Goal: Answer question/provide support: Share knowledge or assist other users

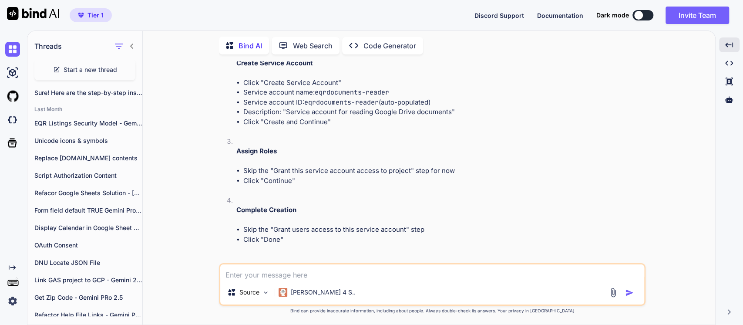
scroll to position [1935, 0]
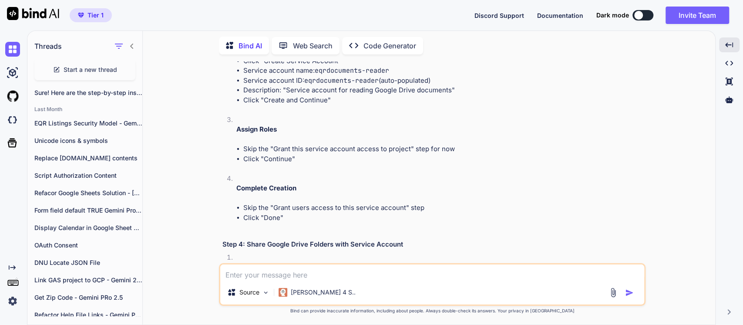
copy code "EQRDocuments"
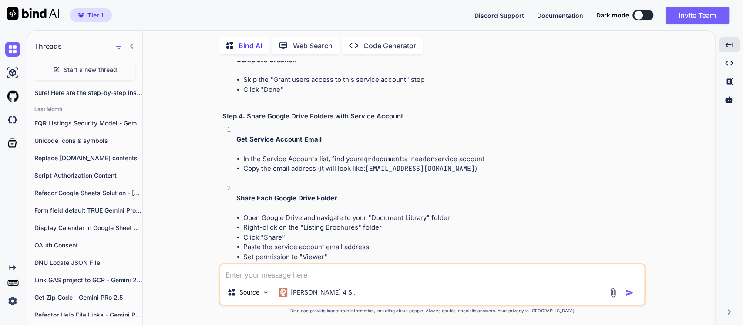
scroll to position [2128, 0]
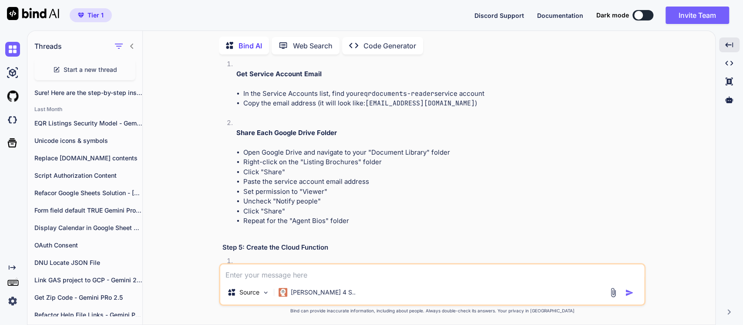
drag, startPoint x: 287, startPoint y: 159, endPoint x: 323, endPoint y: 160, distance: 36.2
copy li "Google Drive API"
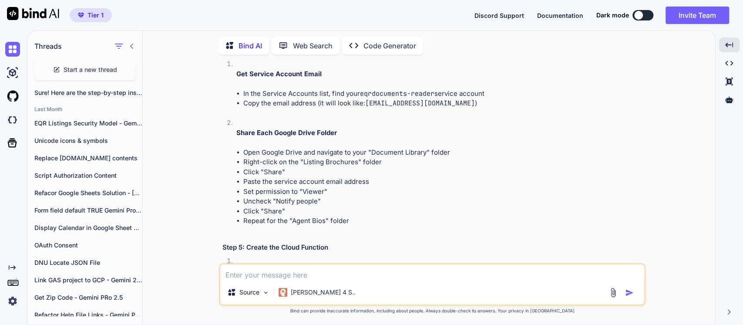
drag, startPoint x: 288, startPoint y: 228, endPoint x: 333, endPoint y: 229, distance: 45.3
copy li "Cloud Functions API"
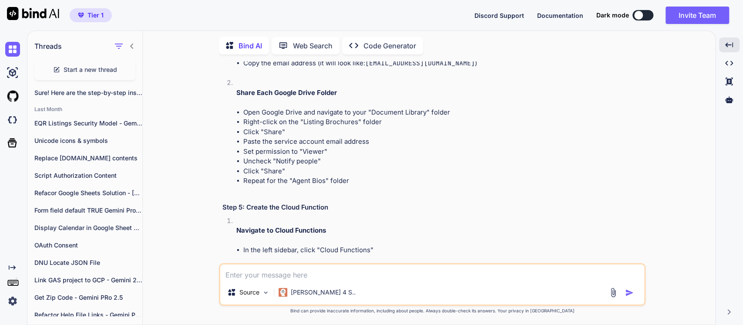
scroll to position [2225, 0]
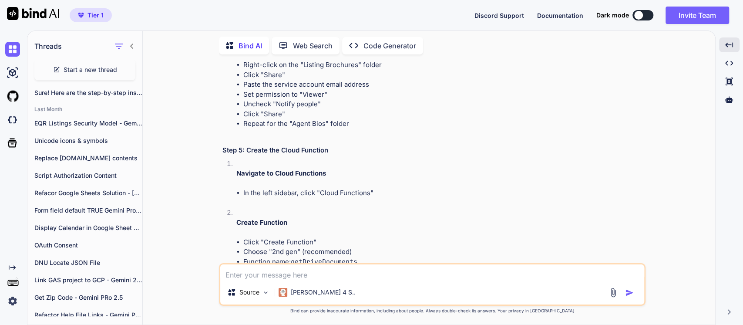
drag, startPoint x: 320, startPoint y: 208, endPoint x: 273, endPoint y: 211, distance: 47.5
copy li "Cloud Build API"
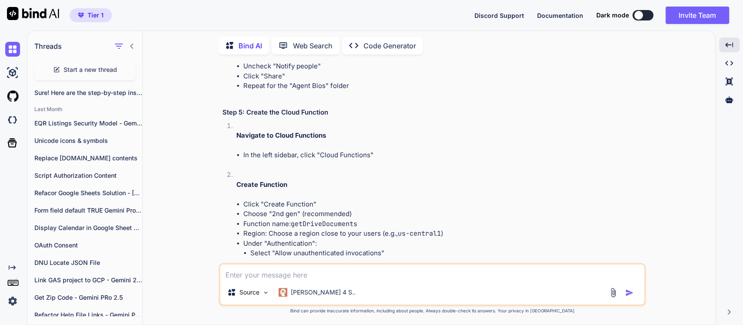
scroll to position [2370, 0]
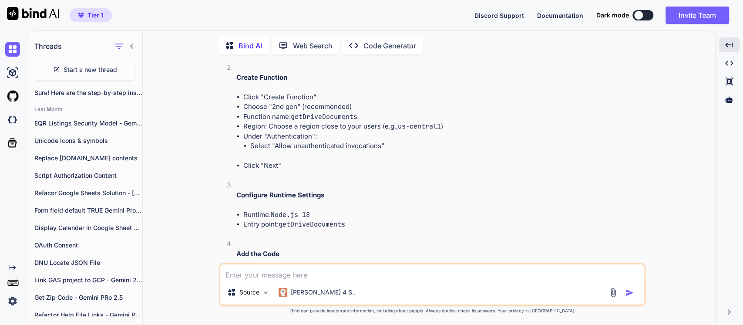
drag, startPoint x: 318, startPoint y: 202, endPoint x: 356, endPoint y: 204, distance: 37.9
drag, startPoint x: 394, startPoint y: 201, endPoint x: 317, endPoint y: 199, distance: 76.6
copy code "eqrdocuments-reader"
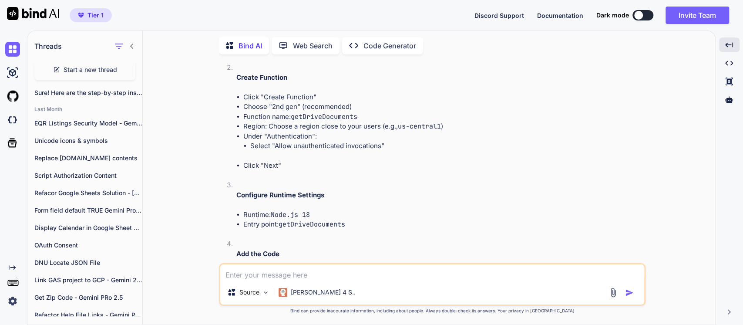
drag, startPoint x: 449, startPoint y: 221, endPoint x: 290, endPoint y: 219, distance: 159.4
copy li "Service account for reading Google Drive documents"
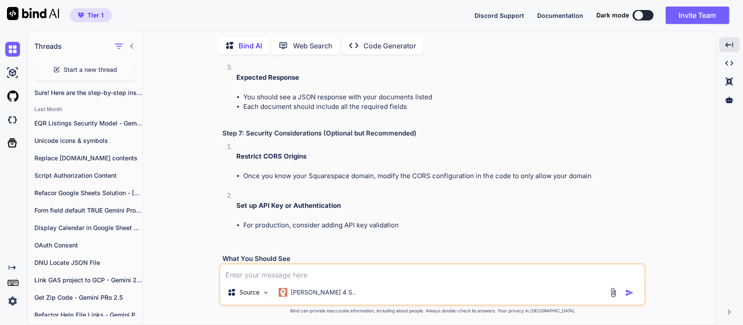
scroll to position [2805, 0]
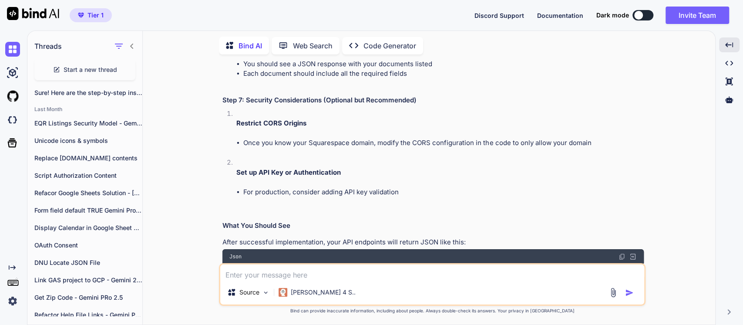
drag, startPoint x: 367, startPoint y: 180, endPoint x: 325, endPoint y: 179, distance: 41.8
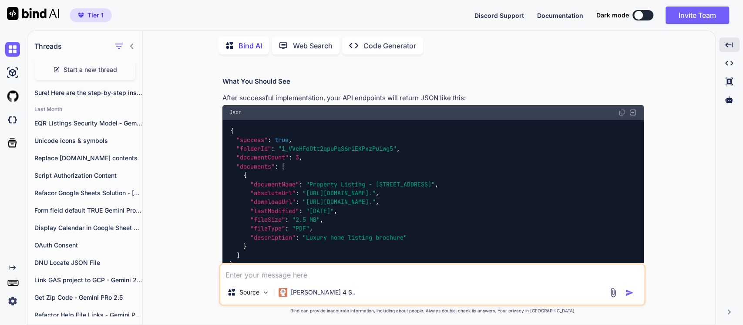
scroll to position [2950, 0]
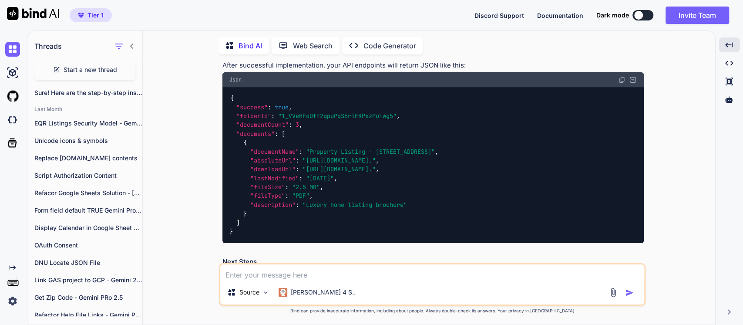
scroll to position [2999, 0]
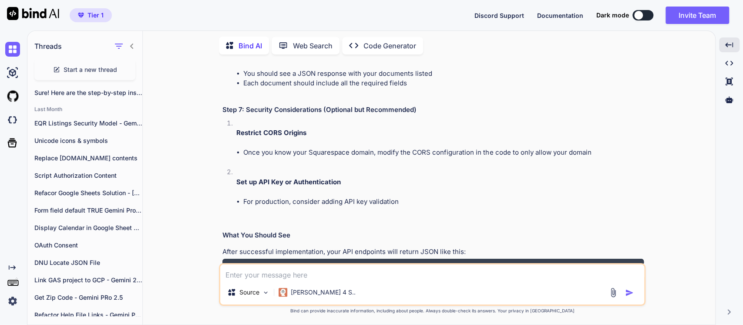
scroll to position [2709, 0]
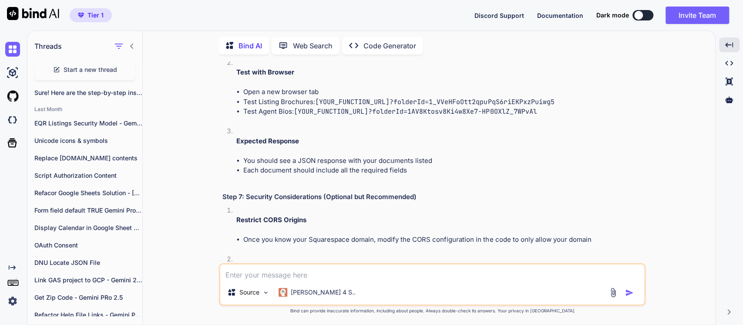
drag, startPoint x: 335, startPoint y: 235, endPoint x: 239, endPoint y: 219, distance: 96.6
click at [218, 236] on div "You Bind AI Thank you for providing such comprehensive requirements! I have a c…" at bounding box center [433, 192] width 566 height 263
copy h3 "Step 5: Create the Cloud Function"
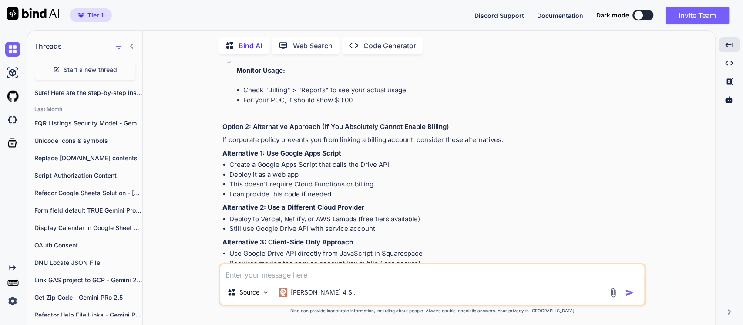
scroll to position [3821, 0]
click at [73, 88] on p "Sure! Here are the step-by-step instructions to..." at bounding box center [88, 92] width 108 height 9
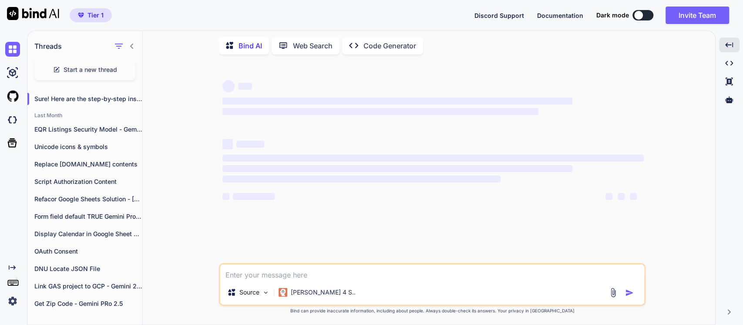
scroll to position [0, 0]
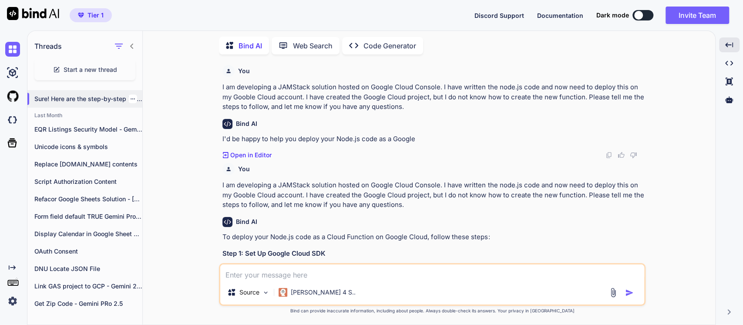
click at [81, 96] on p "Sure! Here are the step-by-step instructions to..." at bounding box center [88, 98] width 108 height 9
click at [80, 128] on p "EQR Listings Security Model - Gemini" at bounding box center [88, 129] width 108 height 9
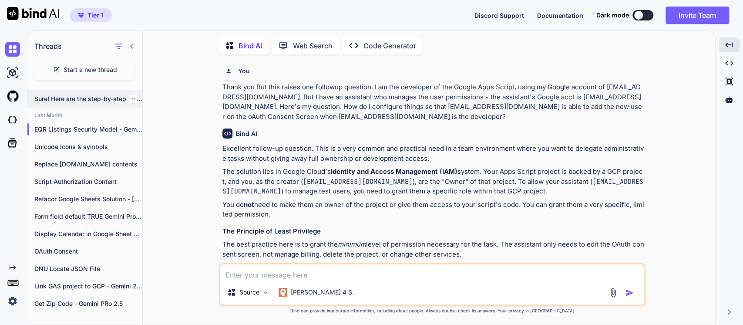
click at [80, 100] on p "Sure! Here are the step-by-step instructions to..." at bounding box center [88, 98] width 108 height 9
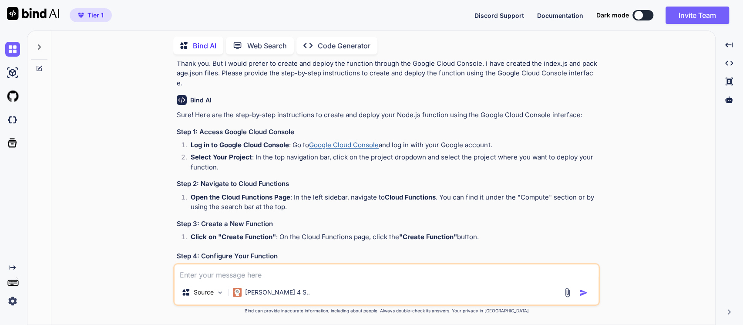
scroll to position [827, 0]
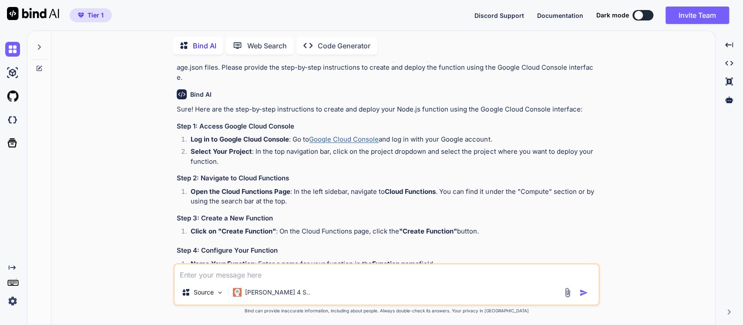
click at [40, 41] on div at bounding box center [39, 45] width 17 height 30
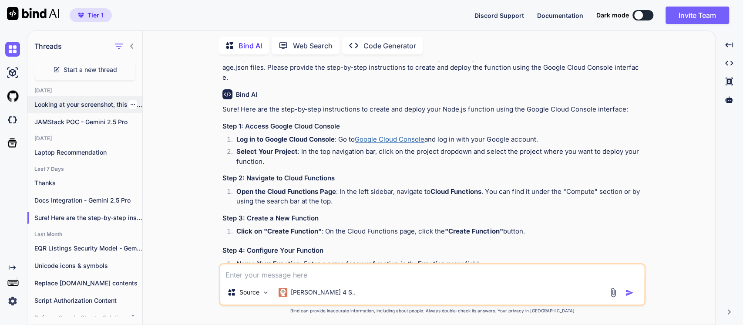
click at [81, 102] on p "Looking at your screenshot, this appears to..." at bounding box center [88, 104] width 108 height 9
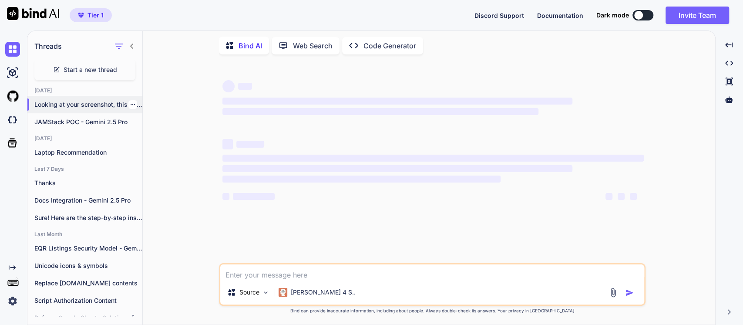
scroll to position [0, 0]
type textarea "x"
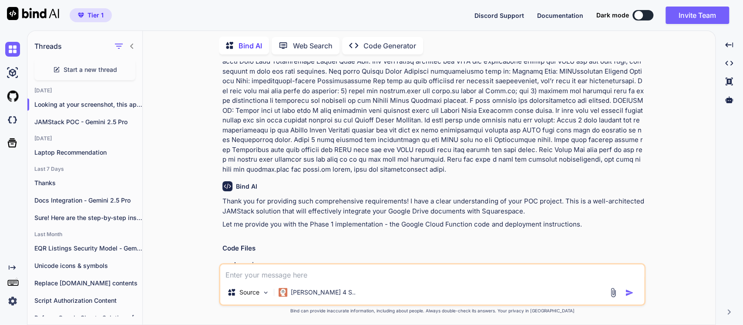
scroll to position [435, 0]
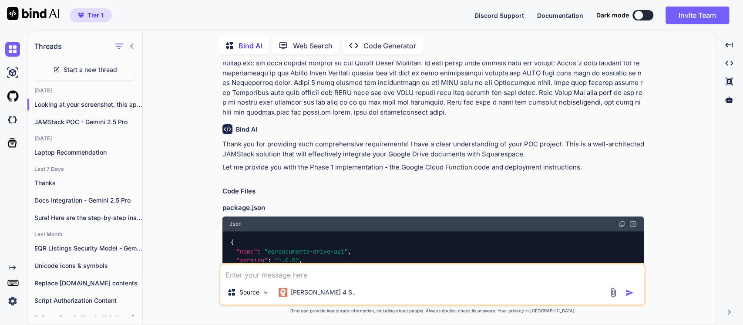
click at [336, 148] on p "Thank you for providing such comprehensive requirements! I have a clear underst…" at bounding box center [432, 149] width 421 height 20
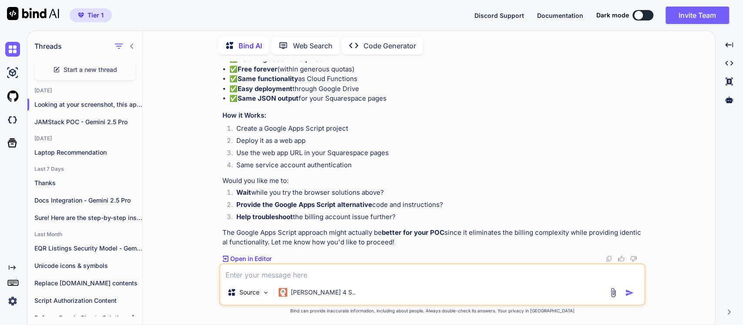
scroll to position [5369, 0]
click at [260, 280] on div "Source Claude 4 S.." at bounding box center [432, 284] width 427 height 43
click at [237, 274] on textarea at bounding box center [432, 272] width 424 height 16
type textarea "T"
type textarea "x"
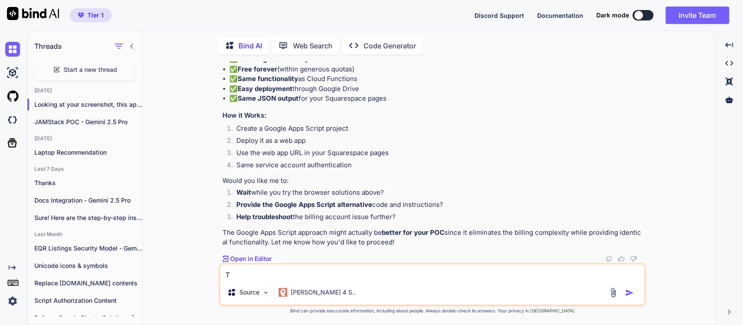
type textarea "Th"
type textarea "x"
type textarea "Tha"
type textarea "x"
type textarea "Than"
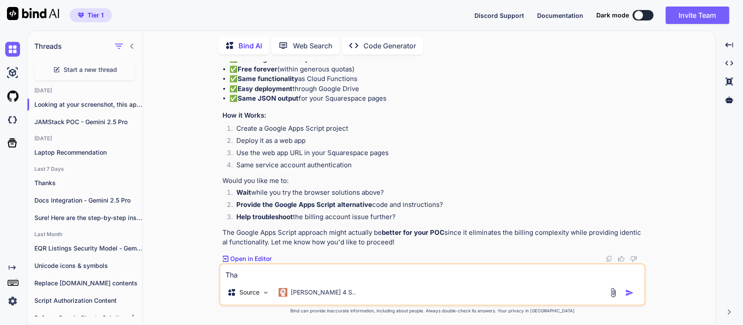
type textarea "x"
type textarea "Thank"
type textarea "x"
type textarea "Thank"
type textarea "x"
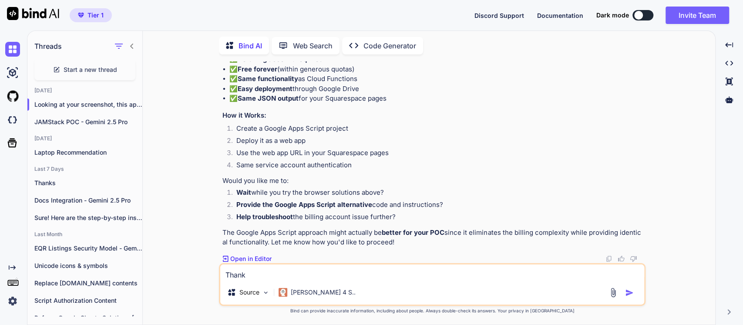
type textarea "Thank y"
type textarea "x"
type textarea "Thank yo"
type textarea "x"
type textarea "Thank you"
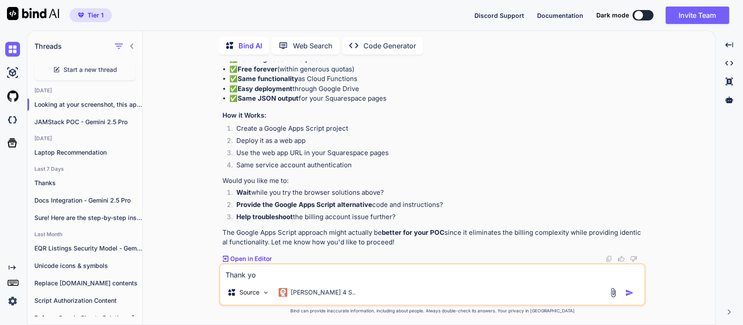
type textarea "x"
type textarea "Thank you."
type textarea "x"
type textarea "Thank you."
type textarea "x"
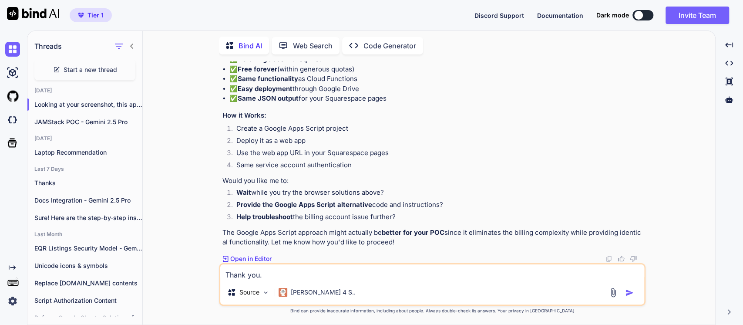
type textarea "Thank you. I"
type textarea "x"
type textarea "Thank you. I"
type textarea "x"
type textarea "Thank you. I h"
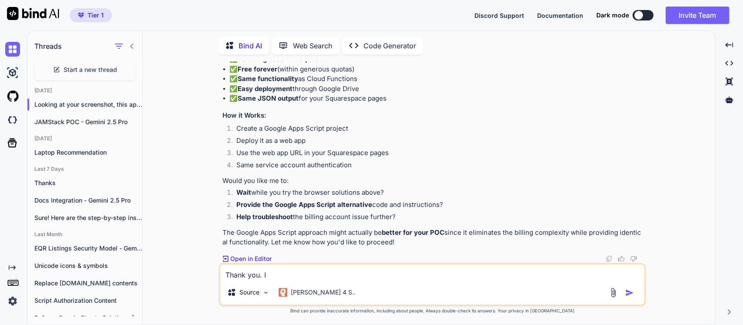
type textarea "x"
type textarea "Thank you. I ha"
type textarea "x"
type textarea "Thank you. I hae"
type textarea "x"
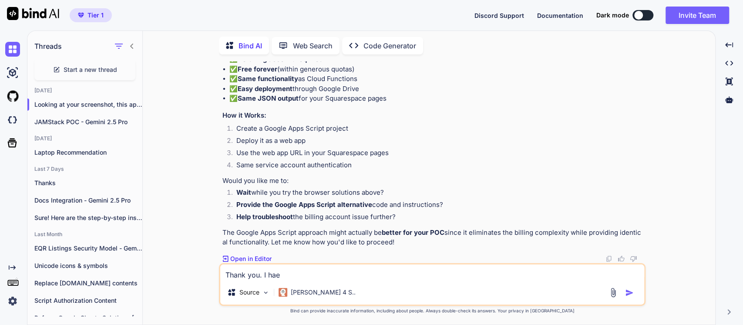
type textarea "Thank you. I hae"
type textarea "x"
type textarea "Thank you. I hae n"
type textarea "x"
type textarea "Thank you. I hae"
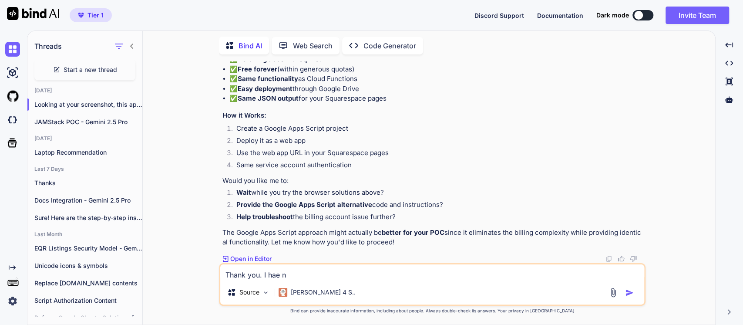
type textarea "x"
type textarea "Thank you. I hae"
type textarea "x"
type textarea "Thank you. I ha"
type textarea "x"
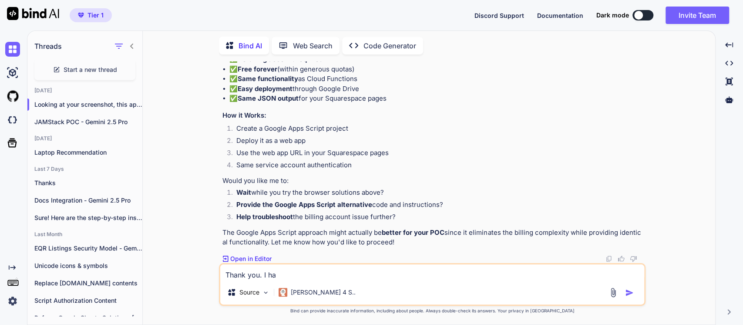
type textarea "Thank you. I hav"
type textarea "x"
type textarea "Thank you. I have"
type textarea "x"
type textarea "Thank you. I have"
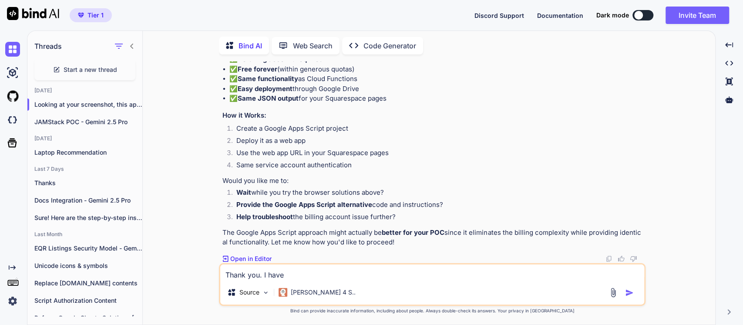
type textarea "x"
type textarea "Thank you. I have n"
type textarea "x"
type textarea "Thank you. I have no"
type textarea "x"
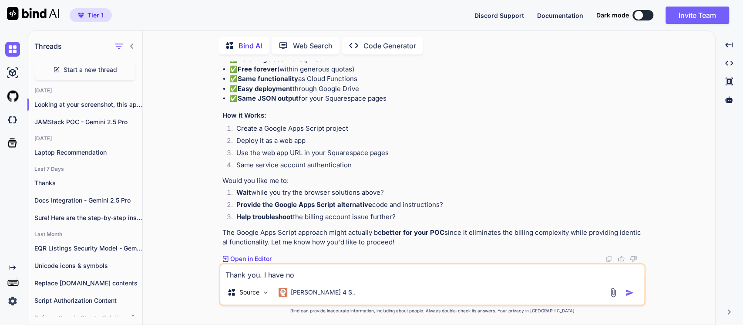
type textarea "Thank you. I have now"
type textarea "x"
type textarea "Thank you. I have now"
type textarea "x"
type textarea "Thank you. I have now s"
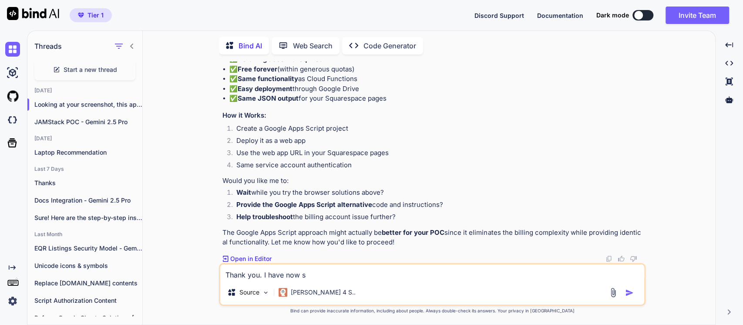
type textarea "x"
type textarea "Thank you. I have now su"
type textarea "x"
type textarea "Thank you. I have now suc"
type textarea "x"
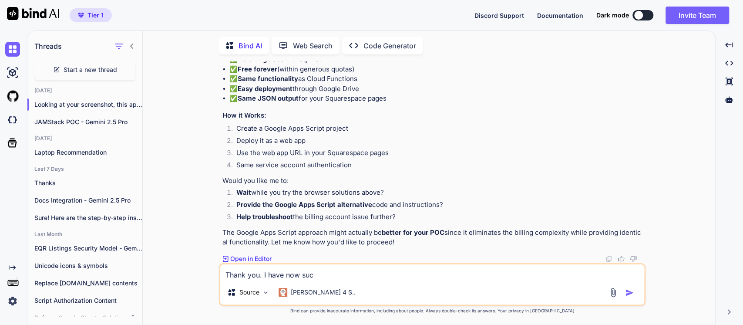
type textarea "Thank you. I have now succ"
type textarea "x"
type textarea "Thank you. I have now succe"
type textarea "x"
type textarea "Thank you. I have now succes"
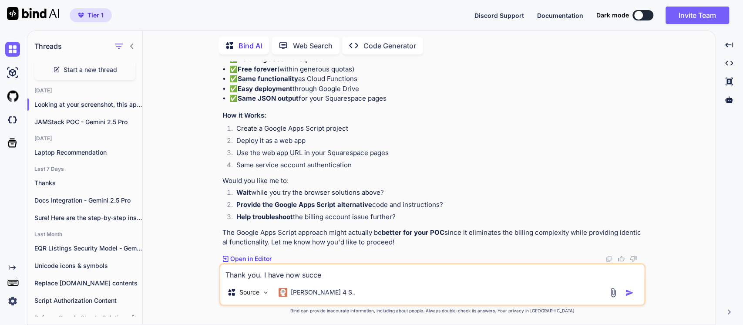
type textarea "x"
type textarea "Thank you. I have now success"
type textarea "x"
type textarea "Thank you. I have now successf"
type textarea "x"
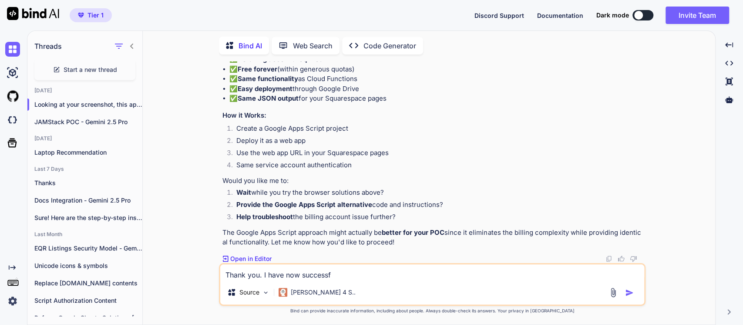
type textarea "Thank you. I have now successfu"
type textarea "x"
type textarea "Thank you. I have now successful"
type textarea "x"
type textarea "Thank you. I have now successfull"
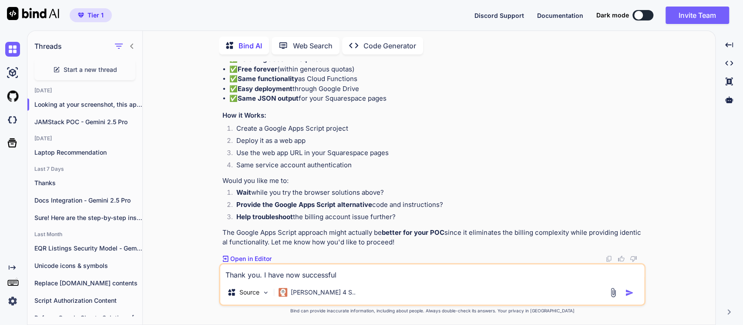
type textarea "x"
type textarea "Thank you. I have now successfully"
type textarea "x"
type textarea "Thank you. I have now successfully"
type textarea "x"
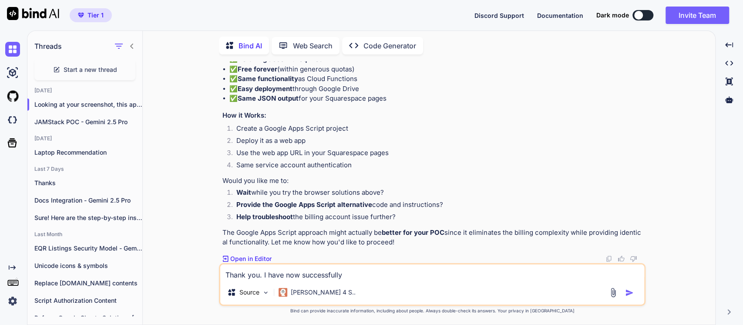
type textarea "Thank you. I have now successfully i"
type textarea "x"
type textarea "Thank you. I have now successfully im"
type textarea "x"
type textarea "Thank you. I have now successfully imp"
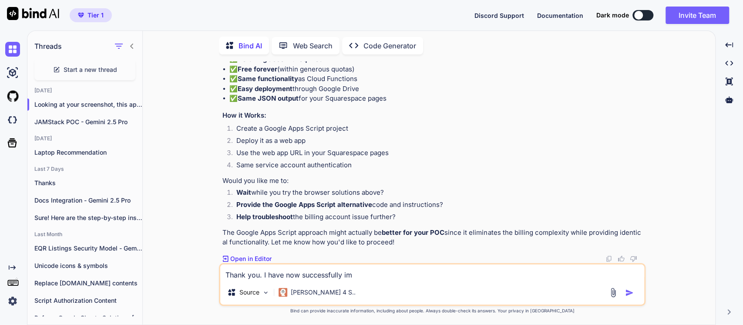
type textarea "x"
type textarea "Thank you. I have now successfully impl"
type textarea "x"
type textarea "Thank you. I have now successfully imple"
type textarea "x"
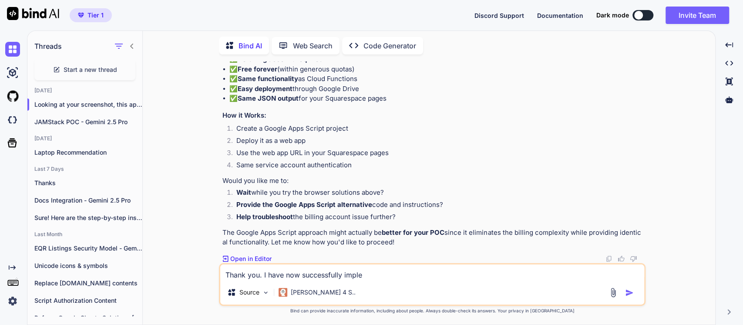
type textarea "Thank you. I have now successfully implem"
type textarea "x"
type textarea "Thank you. I have now successfully impleme"
type textarea "x"
type textarea "Thank you. I have now successfully implemen"
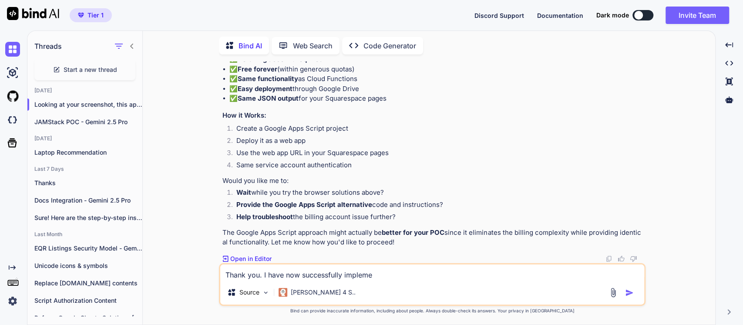
type textarea "x"
type textarea "Thank you. I have now successfully implement"
type textarea "x"
type textarea "Thank you. I have now successfully implemente"
type textarea "x"
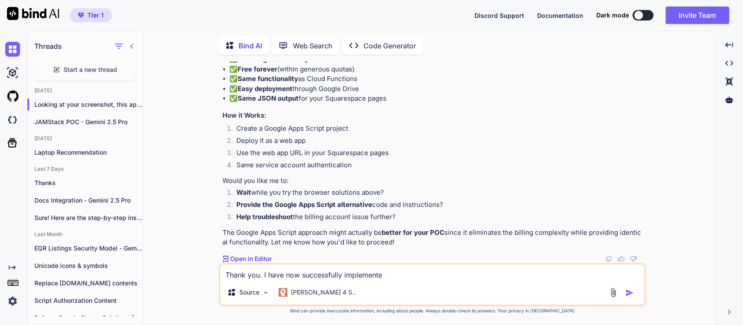
type textarea "Thank you. I have now successfully implemented"
type textarea "x"
type textarea "Thank you. I have now successfully implemented"
type textarea "x"
type textarea "Thank you. I have now successfully implemented t"
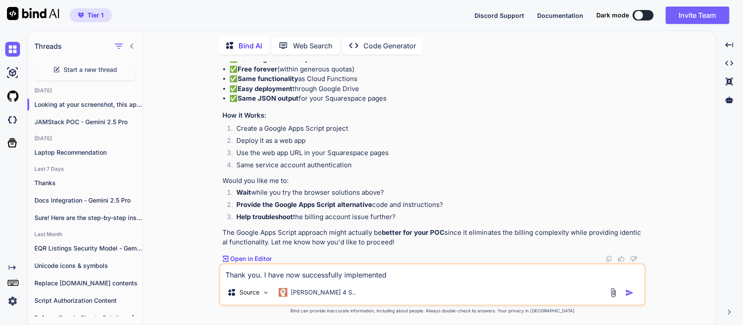
type textarea "x"
type textarea "Thank you. I have now successfully implemented th"
type textarea "x"
type textarea "Thank you. I have now successfully implemented the"
type textarea "x"
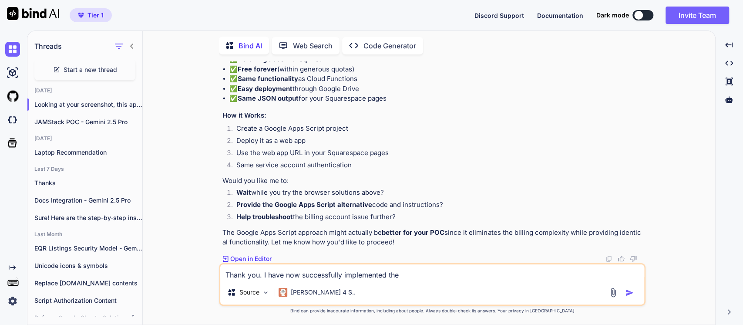
type textarea "Thank you. I have now successfully implemented the"
type textarea "x"
type textarea "Thank you. I have now successfully implemented the b"
type textarea "x"
type textarea "Thank you. I have now successfully implemented the bi"
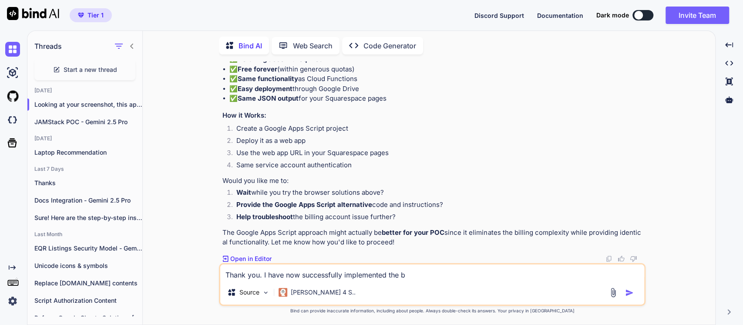
type textarea "x"
type textarea "Thank you. I have now successfully implemented the bil"
type textarea "x"
type textarea "Thank you. I have now successfully implemented the bill"
type textarea "x"
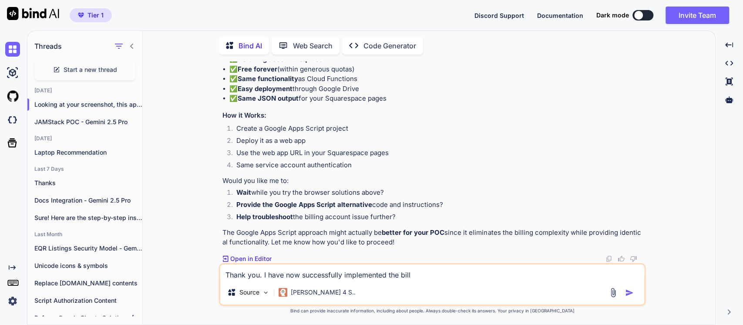
type textarea "Thank you. I have now successfully implemented the billi"
type textarea "x"
type textarea "Thank you. I have now successfully implemented the billin"
type textarea "x"
type textarea "Thank you. I have now successfully implemented the billing"
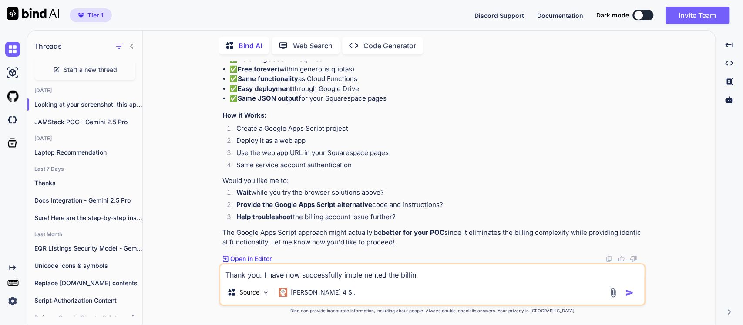
type textarea "x"
type textarea "Thank you. I have now successfully implemented the billing."
type textarea "x"
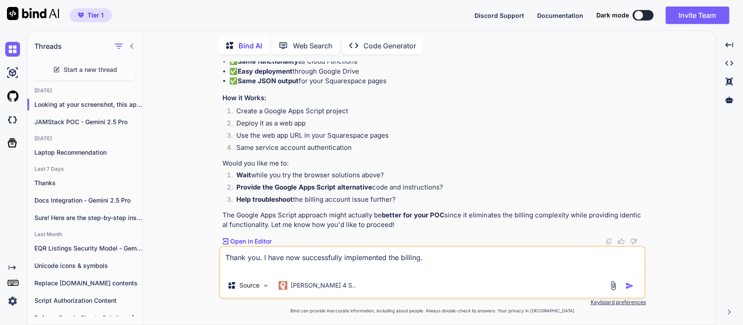
paste textarea "OK, I have successfully completed Steps 1 through 4. But I believe your instruc…"
type textarea "Thank you. I have now successfully implemented the billing. OK, I have successf…"
type textarea "x"
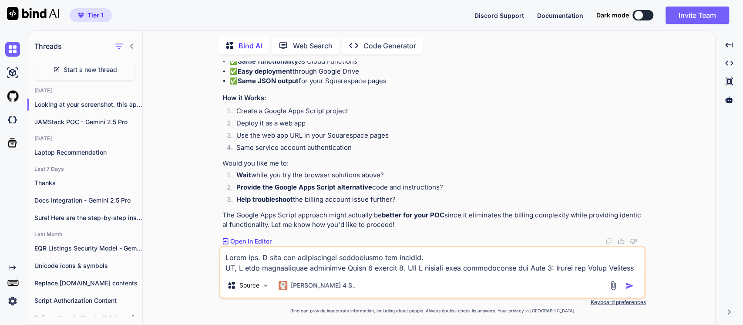
scroll to position [84, 0]
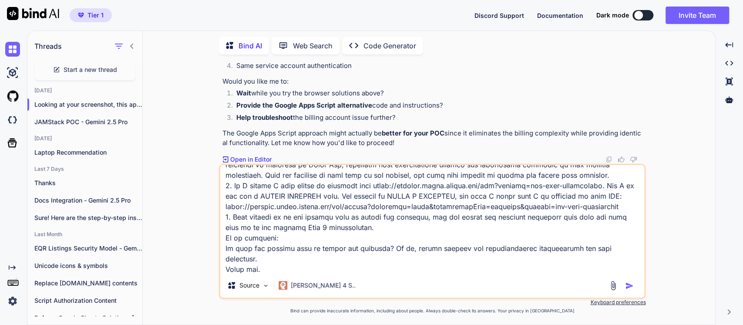
type textarea "Thank you. I have now successfully implemented the billing. OK, I have successf…"
click at [626, 282] on img "button" at bounding box center [629, 285] width 9 height 9
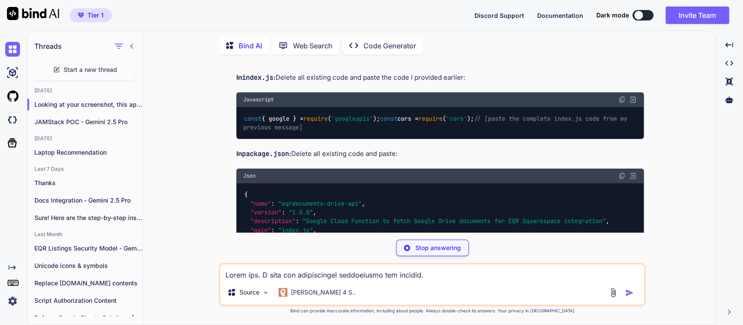
scroll to position [5810, 0]
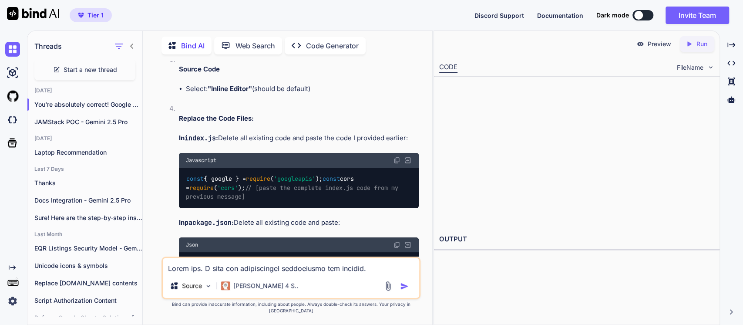
type textarea "x"
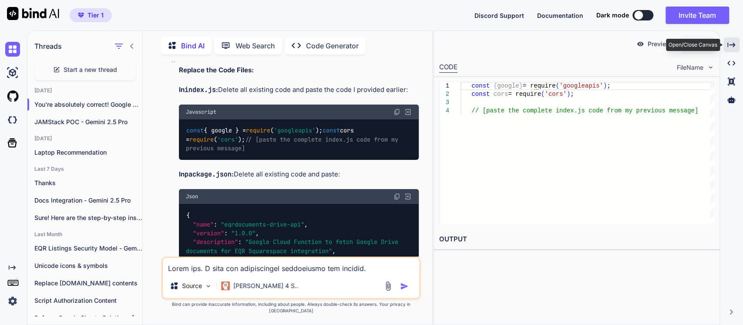
click at [732, 45] on icon at bounding box center [731, 44] width 8 height 5
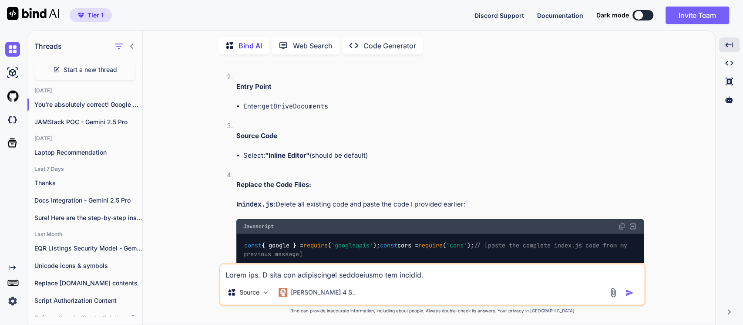
scroll to position [5714, 0]
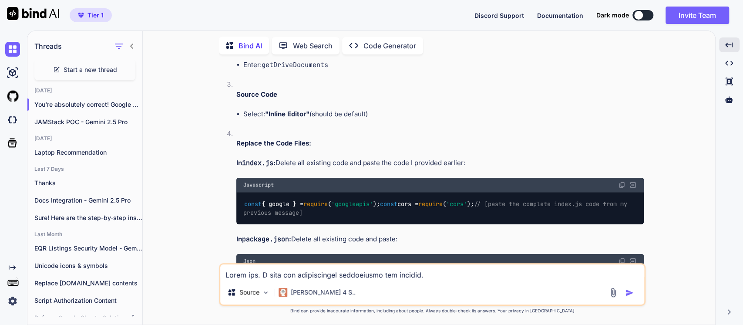
copy code "getdrivedocuments"
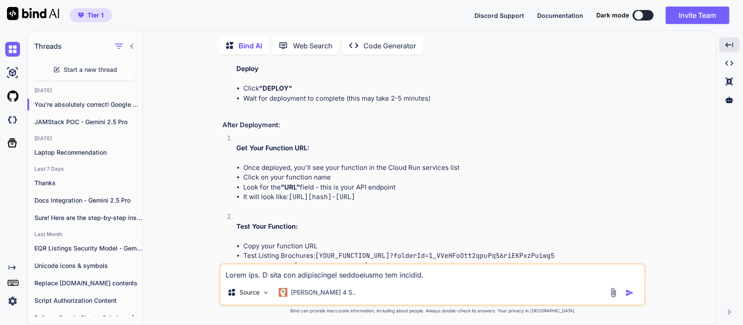
scroll to position [6101, 0]
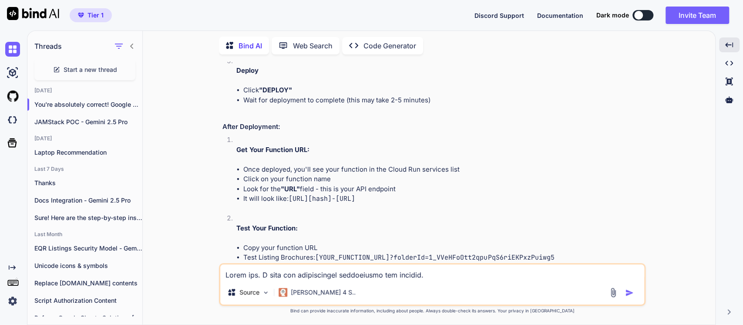
copy code "getDriveDocuments"
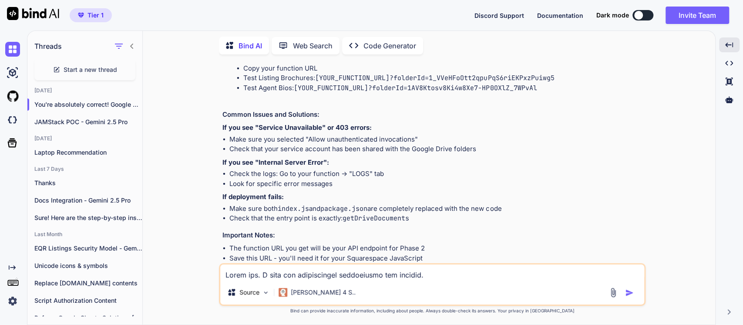
scroll to position [6294, 0]
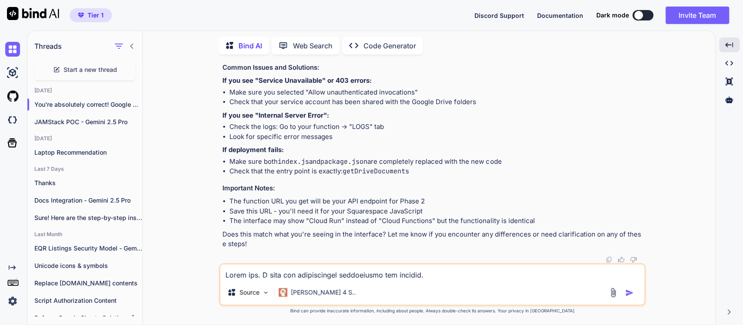
scroll to position [6342, 0]
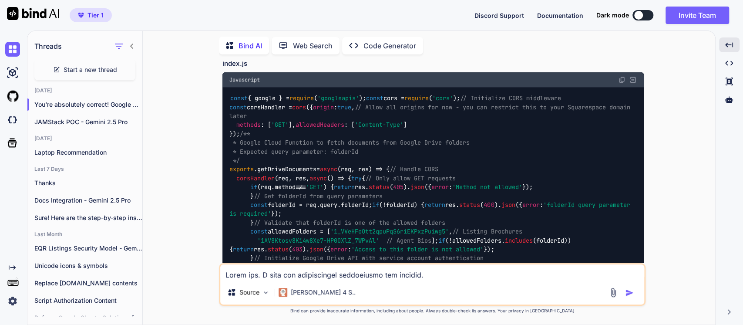
scroll to position [780, 0]
click at [355, 128] on span "'Content-Type'" at bounding box center [379, 125] width 49 height 8
click at [623, 76] on img at bounding box center [622, 79] width 7 height 7
drag, startPoint x: 699, startPoint y: 189, endPoint x: 686, endPoint y: 197, distance: 15.4
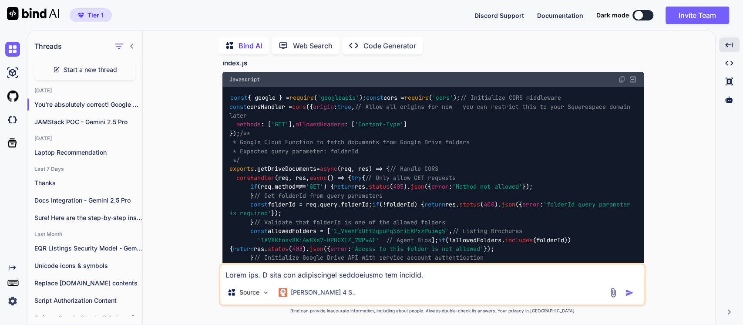
click at [699, 190] on div "You Bind AI Thank you for providing such comprehensive requirements! I have a c…" at bounding box center [433, 192] width 566 height 263
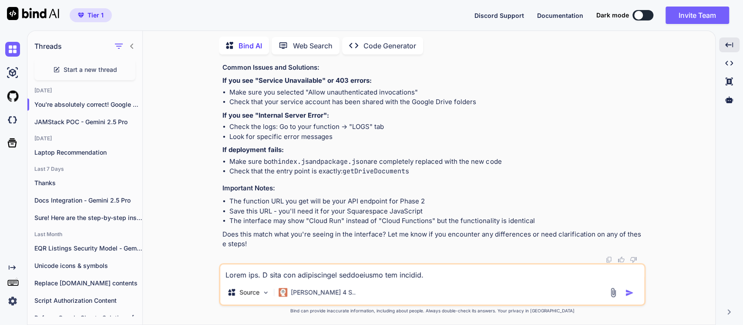
scroll to position [6536, 0]
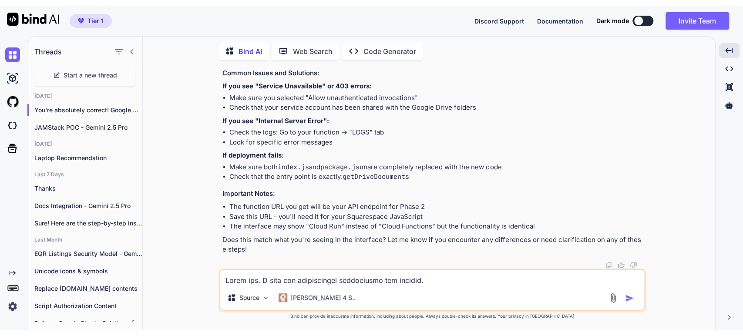
scroll to position [6728, 0]
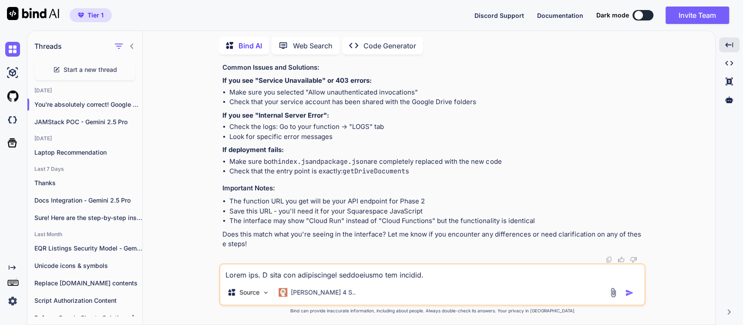
drag, startPoint x: 390, startPoint y: 223, endPoint x: 556, endPoint y: 228, distance: 165.9
click at [556, 36] on li "Test Listing Brochures: [YOUR_FUNCTION_URL]?folderId=1_VVeHFoOtt2qpuPqS6riEKPxz…" at bounding box center [443, 31] width 401 height 10
copy code "?folderId=1_VVeHFoOtt2qpuPqS6riEKPxzPuiwg5"
drag, startPoint x: 370, startPoint y: 236, endPoint x: 539, endPoint y: 236, distance: 168.5
click at [539, 46] on li "Test Agent Bios: [YOUR_FUNCTION_URL]?folderId=1AV8Ktosv8Ki4w8Xe7-HP0OXlZ_7WPvAl" at bounding box center [443, 41] width 401 height 10
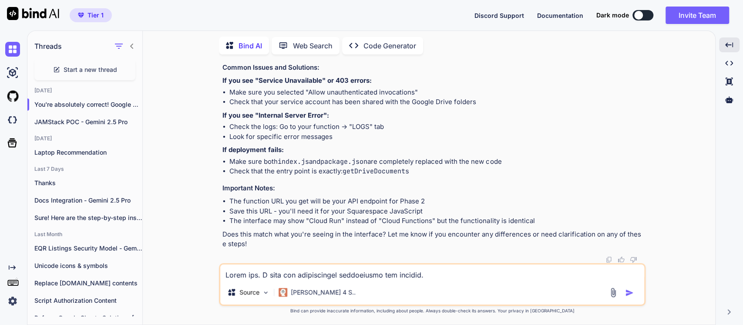
copy code "?folderId=1AV8Ktosv8Ki4w8Xe7-HP0OXlZ_7WPvAl"
drag, startPoint x: 560, startPoint y: 220, endPoint x: 391, endPoint y: 226, distance: 169.9
click at [390, 36] on li "Test Listing Brochures: [YOUR_FUNCTION_URL]?folderId=1_VVeHFoOtt2qpuPqS6riEKPxz…" at bounding box center [443, 31] width 401 height 10
copy code "?folderId=1_VVeHFoOtt2qpuPqS6riEKPxzPuiwg5"
drag, startPoint x: 549, startPoint y: 233, endPoint x: 410, endPoint y: 234, distance: 138.9
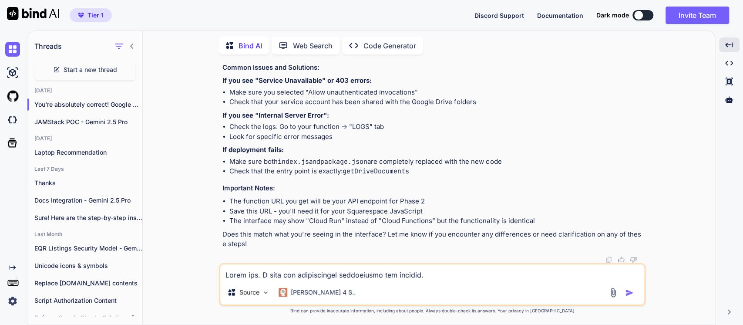
click at [410, 46] on li "Test Agent Bios: [YOUR_FUNCTION_URL]?folderId=1AV8Ktosv8Ki4w8Xe7-HP0OXlZ_7WPvAl" at bounding box center [443, 41] width 401 height 10
copy code "1AV8Ktosv8Ki4w8Xe7-HP0OXlZ_7WPvAl"
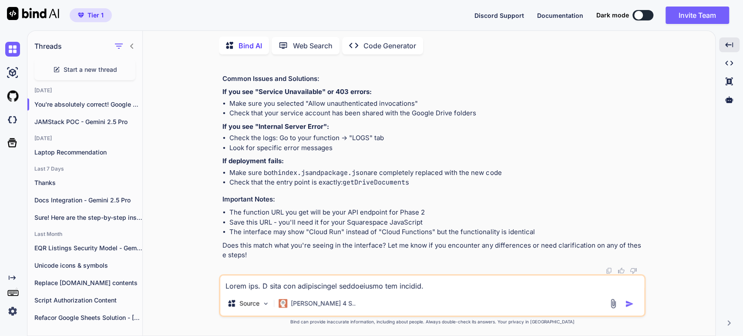
scroll to position [6910, 0]
click at [245, 292] on div "Source Claude 4 S.." at bounding box center [432, 295] width 427 height 43
click at [244, 285] on textarea at bounding box center [432, 284] width 424 height 16
click at [360, 214] on li "The function URL you get will be your API endpoint for Phase 2" at bounding box center [436, 213] width 414 height 10
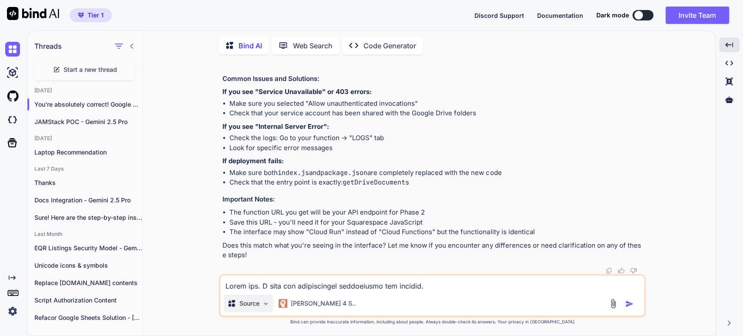
drag, startPoint x: 237, startPoint y: 285, endPoint x: 229, endPoint y: 309, distance: 25.3
click at [237, 285] on textarea at bounding box center [432, 284] width 424 height 16
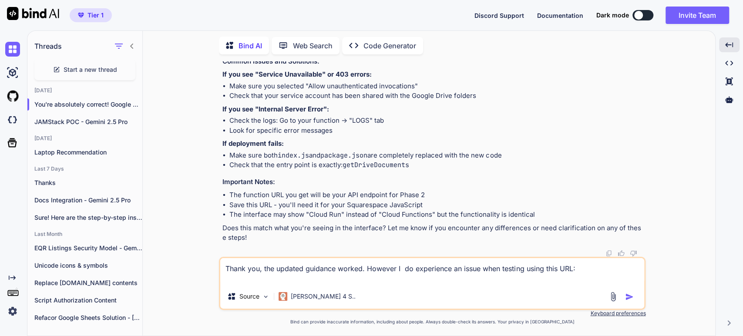
paste textarea "https://getdrivedocuments-561483368663.us-central1.run.app/?folderId=1AV8Ktosv8…"
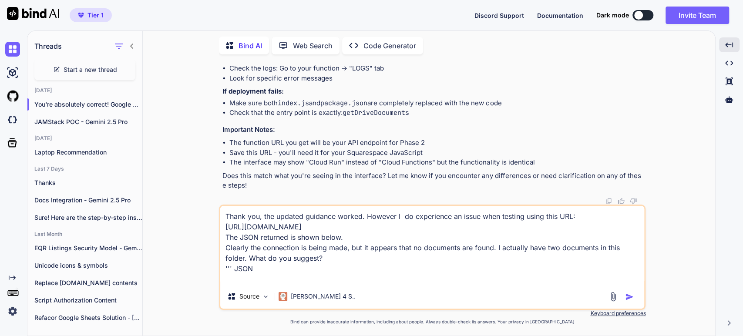
paste textarea "{ "success": true, "folderId": "1AV8Ktosv8Ki4w8Xe7-HP0OXlZ_7WPvAl", "documentCo…"
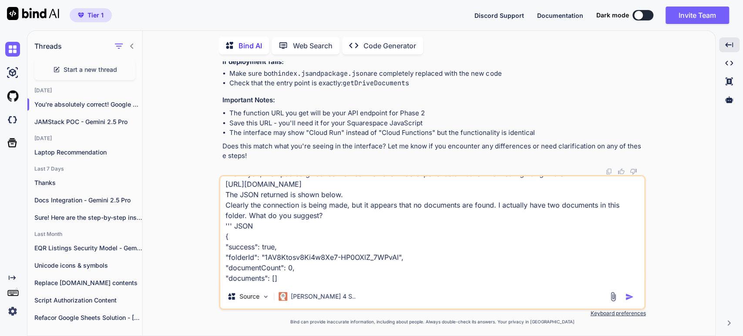
scroll to position [0, 0]
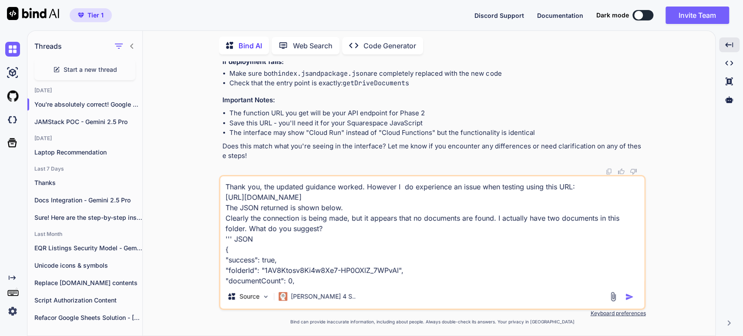
click at [229, 236] on textarea "Thank you, the updated guidance worked. However I do experience an issue when t…" at bounding box center [432, 230] width 424 height 108
click at [232, 235] on textarea "Thank you, the updated guidance worked. However I do experience an issue when t…" at bounding box center [432, 230] width 424 height 108
type textarea "Thank you, the updated guidance worked. However I do experience an issue when t…"
click at [626, 295] on img "button" at bounding box center [629, 297] width 9 height 9
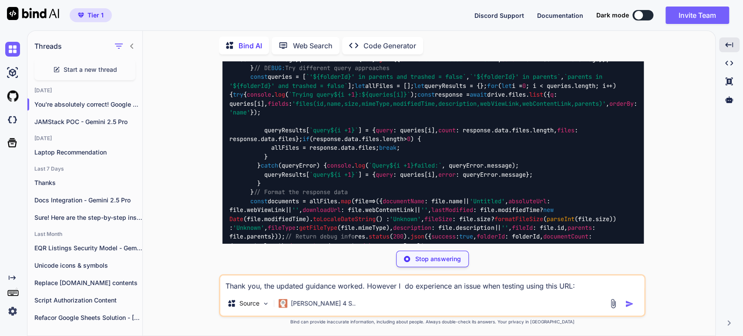
scroll to position [8102, 0]
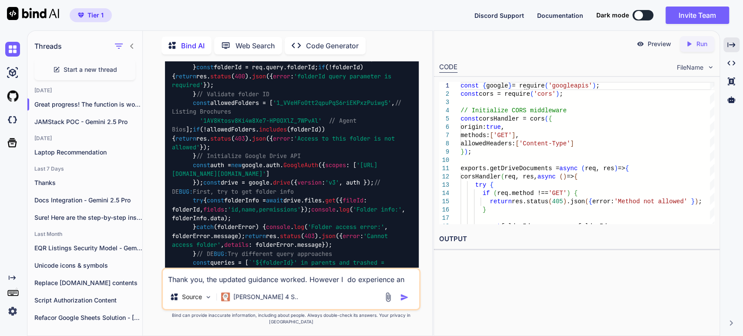
click at [189, 30] on div "Threads Start a new thread Today Great progress! The function is working ... JA…" at bounding box center [230, 183] width 406 height 306
click at [130, 10] on div "Tier 1 Discord Support Documentation Dark mode Invite Team Created with Pixso." at bounding box center [371, 15] width 743 height 30
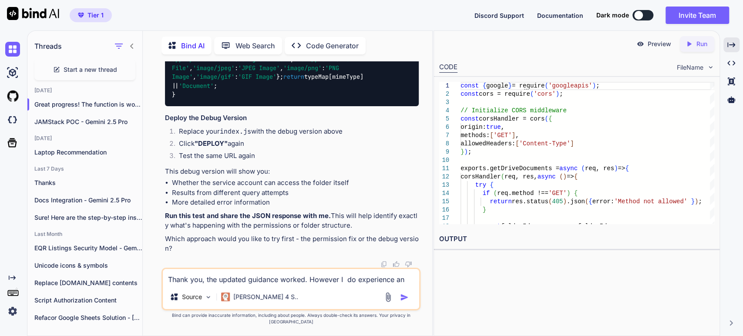
scroll to position [9992, 0]
click at [236, 136] on code "index.js" at bounding box center [235, 131] width 31 height 9
click at [292, 188] on li "Whether the service account can access the folder itself" at bounding box center [295, 183] width 247 height 10
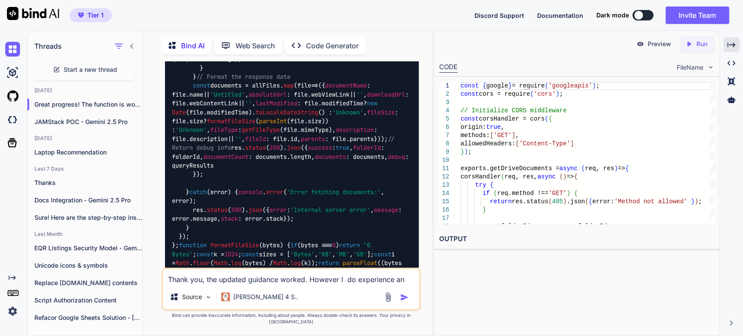
scroll to position [8444, 0]
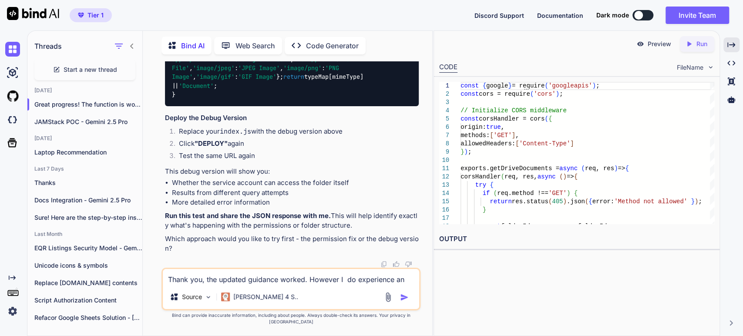
scroll to position [9992, 0]
drag, startPoint x: 178, startPoint y: 290, endPoint x: 178, endPoint y: 301, distance: 10.9
click at [178, 285] on textarea "Thank you, the updated guidance worked. However I do experience an issue when t…" at bounding box center [291, 277] width 256 height 16
type textarea "I would like to try the de-bug version."
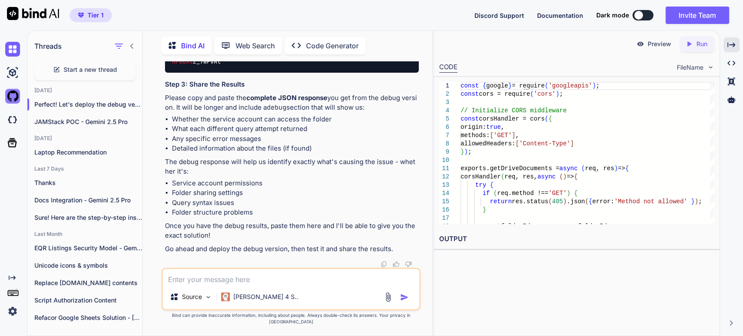
scroll to position [48, 0]
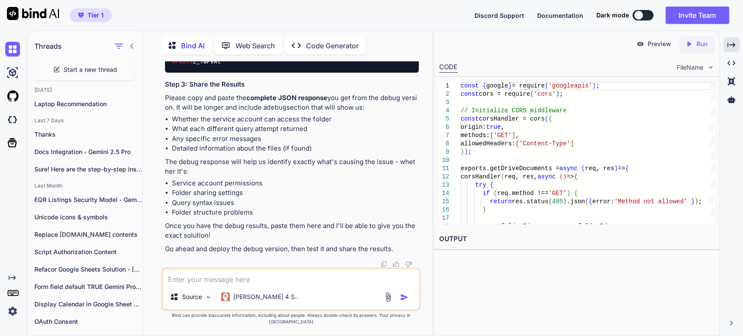
scroll to position [10568, 0]
drag, startPoint x: 195, startPoint y: 210, endPoint x: 196, endPoint y: 203, distance: 7.5
click at [195, 90] on h3 "Step 3: Share the Results" at bounding box center [292, 85] width 254 height 10
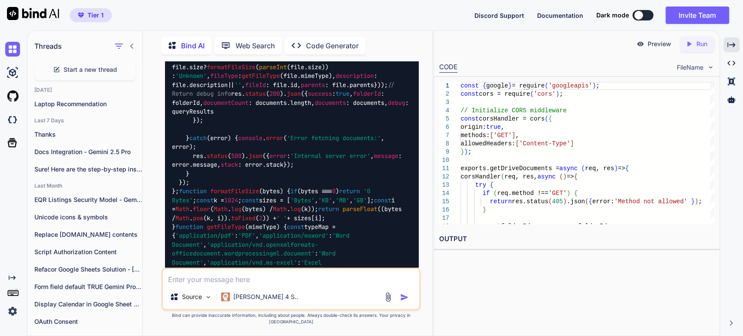
scroll to position [8488, 0]
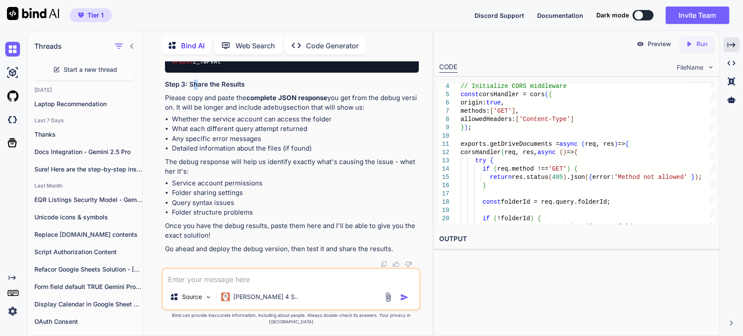
scroll to position [10686, 0]
click at [275, 154] on li "Detailed information about the files (if found)" at bounding box center [295, 149] width 247 height 10
click at [396, 37] on img at bounding box center [397, 33] width 7 height 7
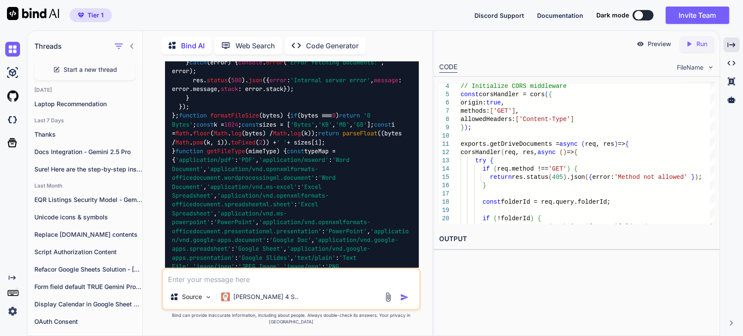
scroll to position [8509, 0]
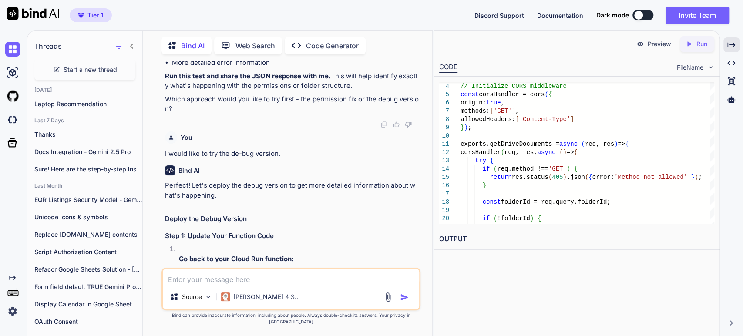
scroll to position [8944, 0]
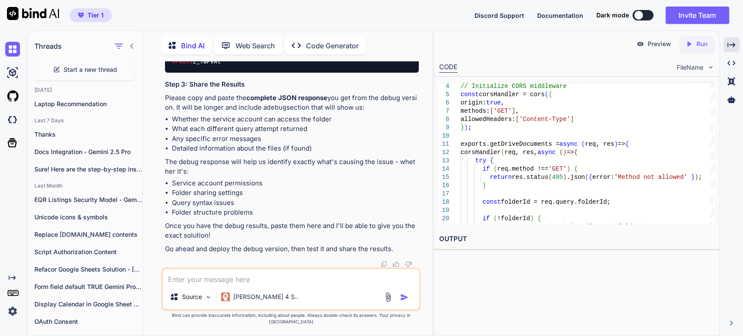
scroll to position [10686, 0]
click at [182, 285] on textarea at bounding box center [291, 277] width 256 height 16
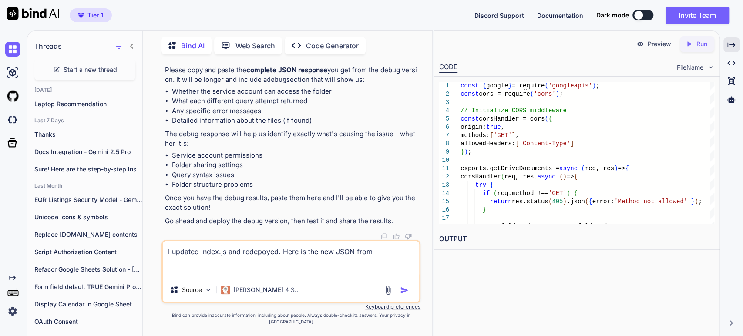
paste textarea "{ "error": "Cannot access folder", "details": "File not found: 1AV8Ktosv8Ki4w8X…"
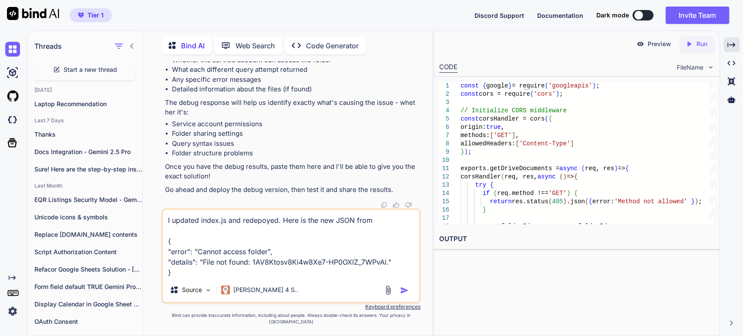
click at [280, 94] on li "Detailed information about the files (if found)" at bounding box center [295, 89] width 247 height 10
click at [378, 226] on textarea "I updated index.js and redepoyed. Here is the new JSON from { "error": "Cannot …" at bounding box center [291, 244] width 256 height 68
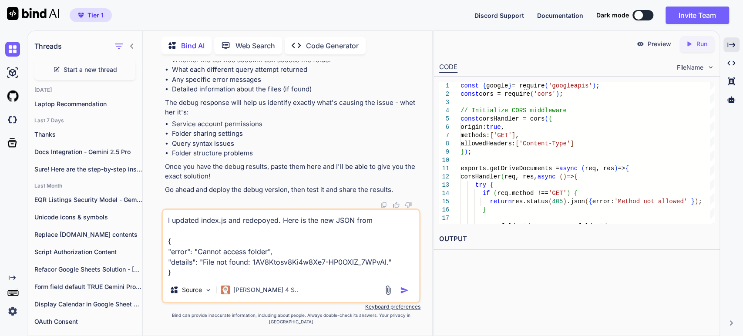
paste textarea "https://getdrivedocuments-561483368663.us-central1.run.app/?folderId=1AV8Ktosv8…"
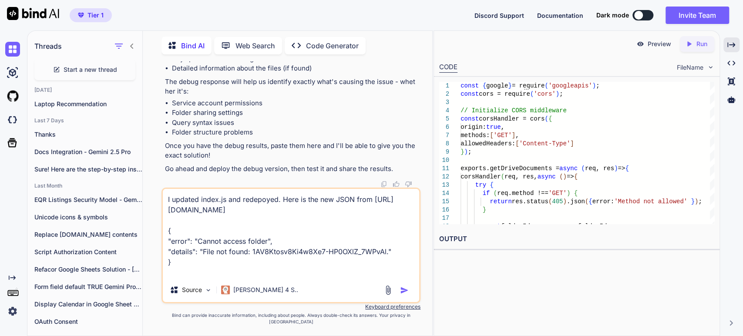
type textarea "I updated index.js and redepoyed. Here is the new JSON from https://getdrivedoc…"
click at [403, 292] on div "Source Claude 4 S.." at bounding box center [291, 291] width 256 height 21
click at [401, 295] on img "button" at bounding box center [404, 290] width 9 height 9
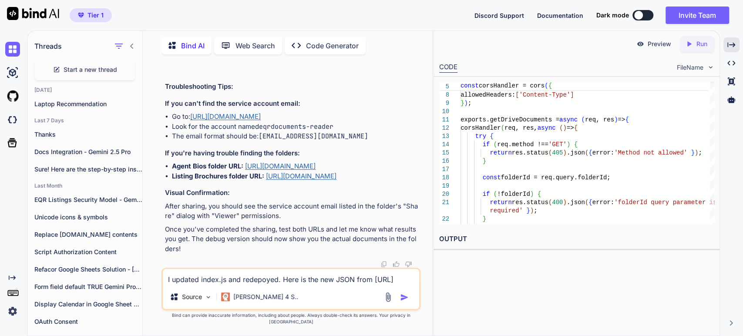
scroll to position [10856, 0]
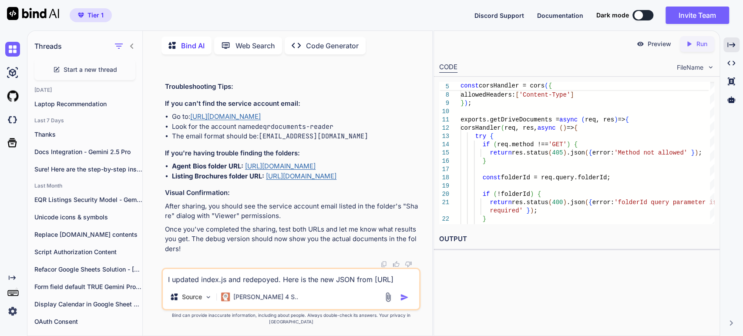
scroll to position [11516, 0]
drag, startPoint x: 258, startPoint y: 192, endPoint x: 260, endPoint y: 197, distance: 5.1
click at [299, 246] on p "Once you've completed the sharing, test both URLs and let me know what results …" at bounding box center [292, 240] width 254 height 30
click at [311, 148] on h3 "If you're having trouble finding the folders:" at bounding box center [292, 153] width 254 height 10
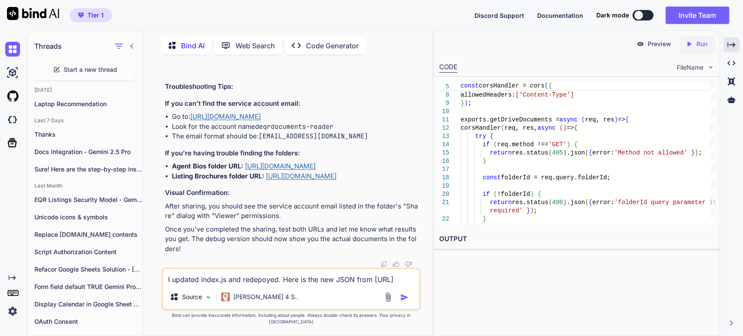
scroll to position [10597, 0]
drag, startPoint x: 383, startPoint y: 148, endPoint x: 323, endPoint y: 155, distance: 60.8
copy code "?f olderId=1AV8Ktosv8Ki4w8Xe7- HP0OXl Z_7WPvAl"
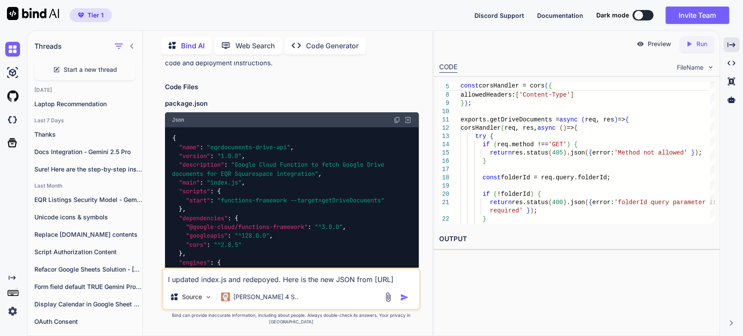
scroll to position [874, 0]
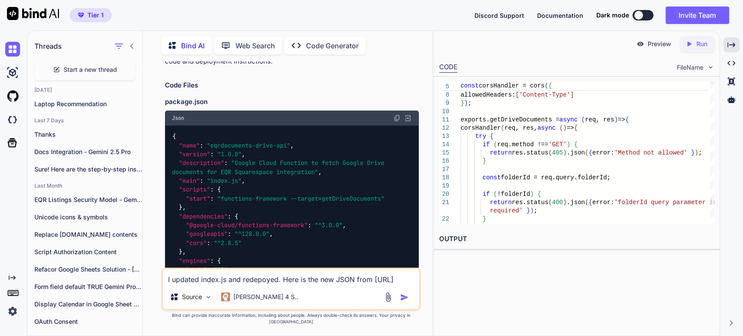
click at [394, 115] on img at bounding box center [397, 118] width 7 height 7
click at [310, 198] on div "{ "name" : "eqrdocuments-drive-api" , "version" : "1.0.0" , "description" : "Go…" at bounding box center [292, 212] width 254 height 174
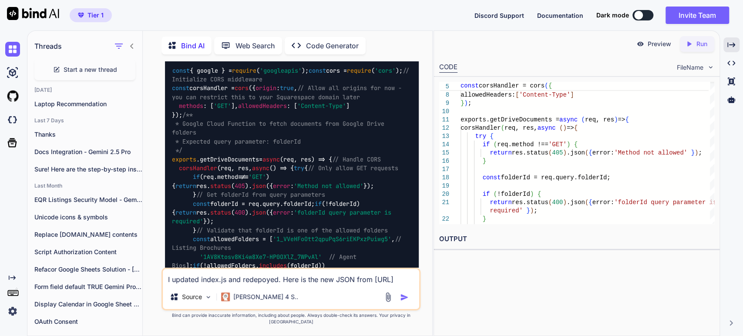
scroll to position [1064, 0]
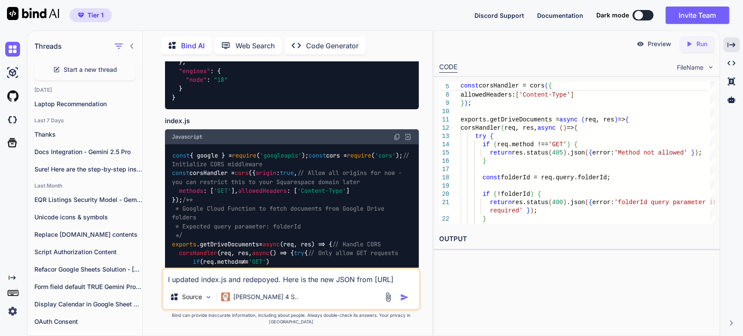
click at [256, 168] on span "// Initialize CORS middleware" at bounding box center [292, 160] width 241 height 17
click at [411, 133] on img at bounding box center [408, 137] width 8 height 8
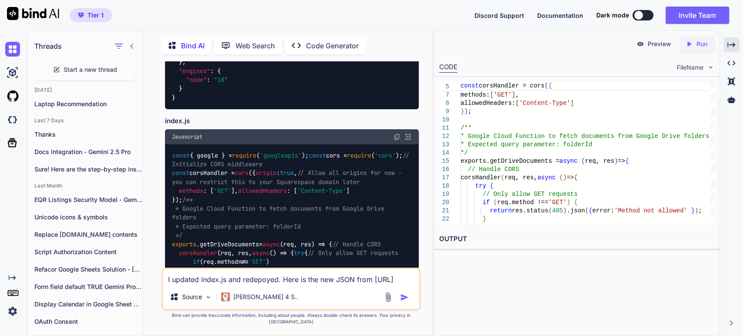
click at [397, 133] on img at bounding box center [397, 136] width 7 height 7
